Goal: Task Accomplishment & Management: Manage account settings

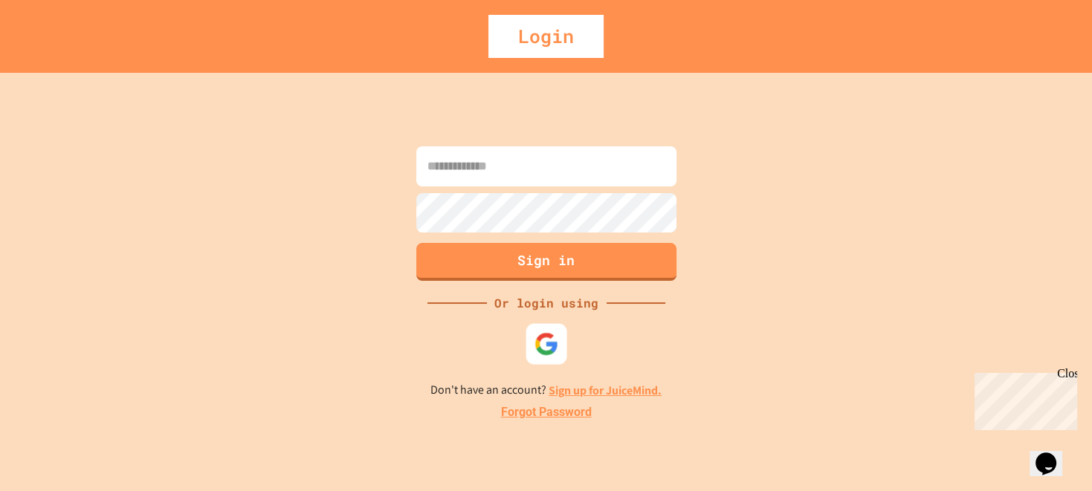
click at [545, 345] on img at bounding box center [546, 344] width 25 height 25
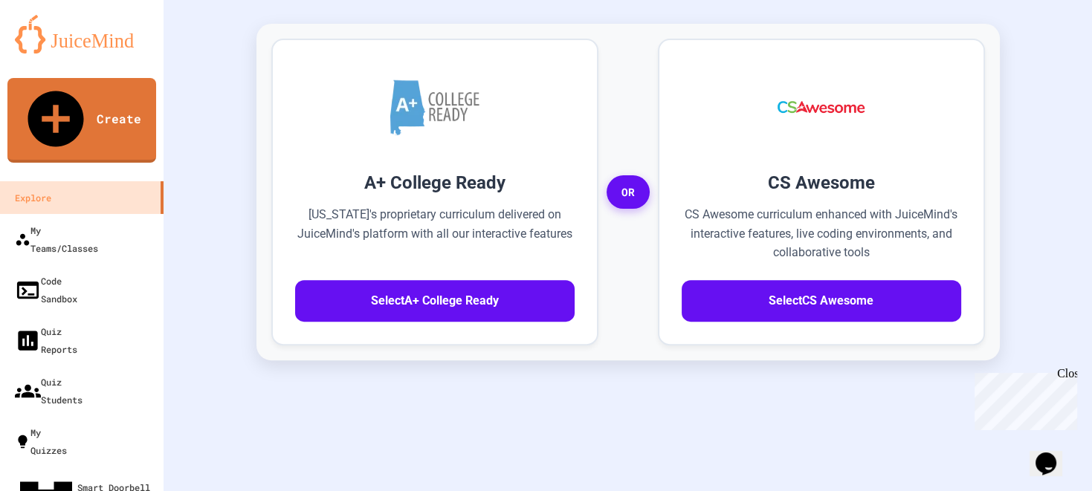
scroll to position [446, 0]
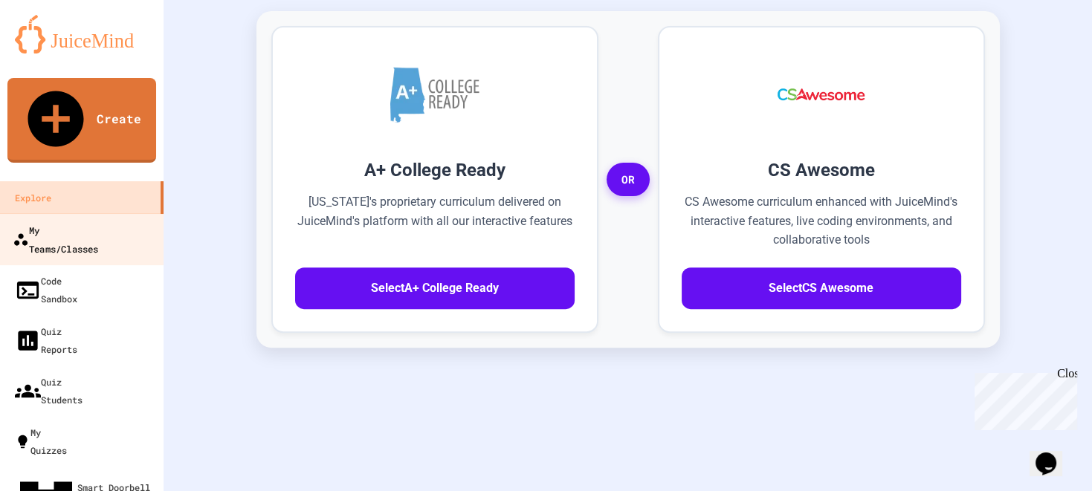
click at [98, 221] on div "My Teams/Classes" at bounding box center [55, 239] width 85 height 36
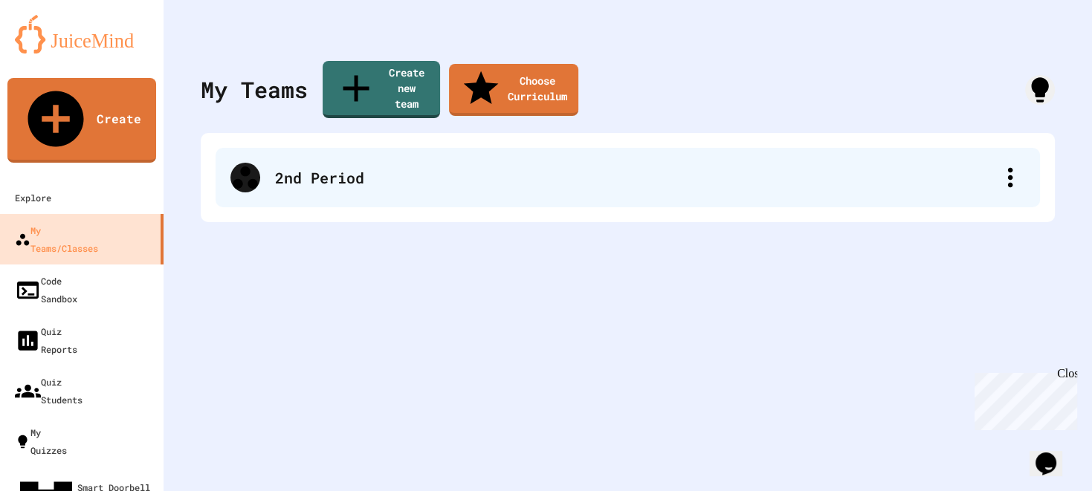
click at [489, 148] on div "2nd Period" at bounding box center [628, 177] width 824 height 59
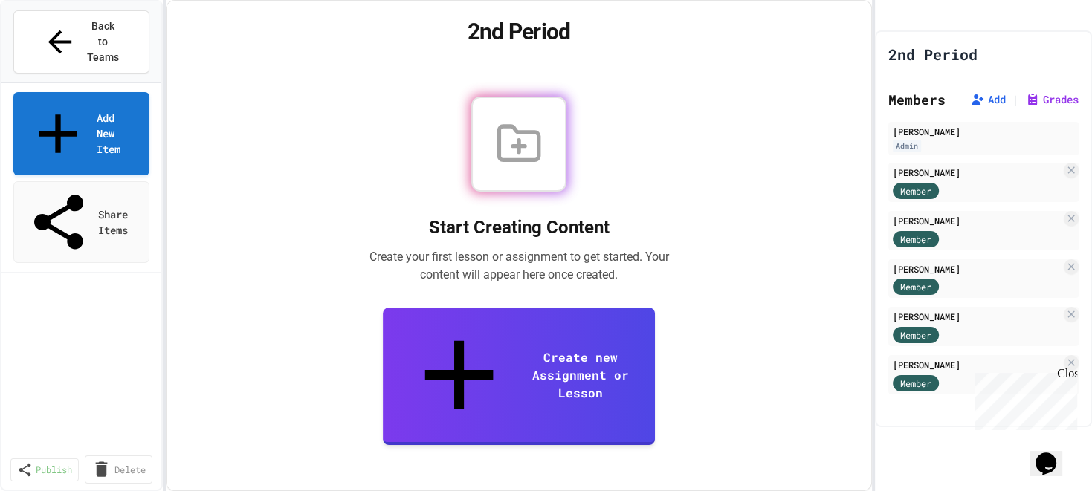
click at [1070, 375] on div "Close" at bounding box center [1066, 376] width 19 height 19
click at [1038, 107] on button "Grades" at bounding box center [1052, 99] width 54 height 15
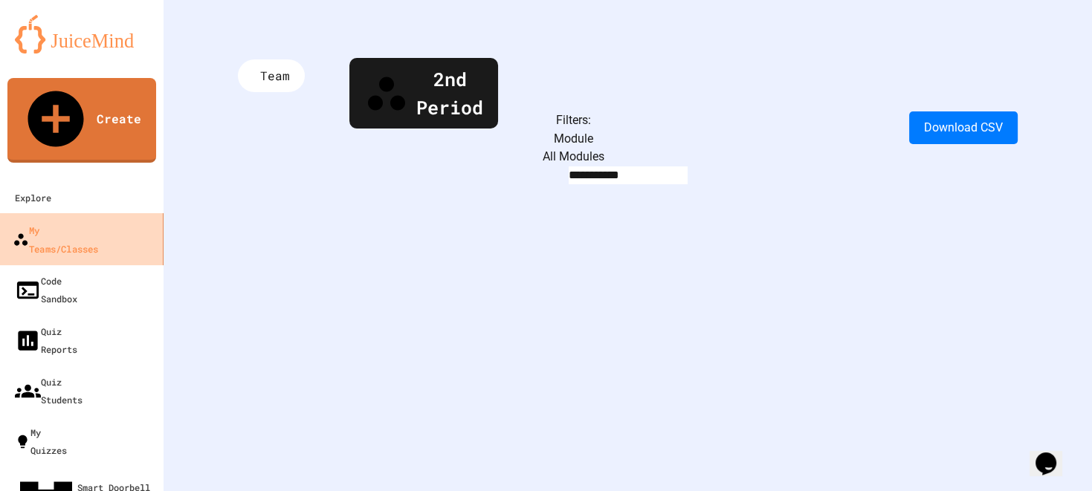
click at [96, 221] on div "My Teams/Classes" at bounding box center [55, 239] width 85 height 36
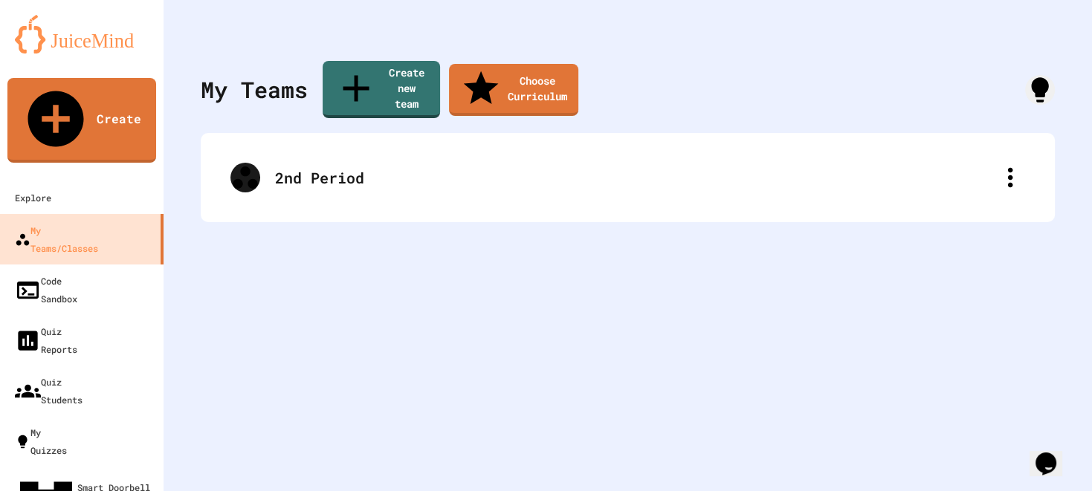
click at [1047, 36] on div "My Account" at bounding box center [1047, 36] width 0 height 0
